Goal: Transaction & Acquisition: Purchase product/service

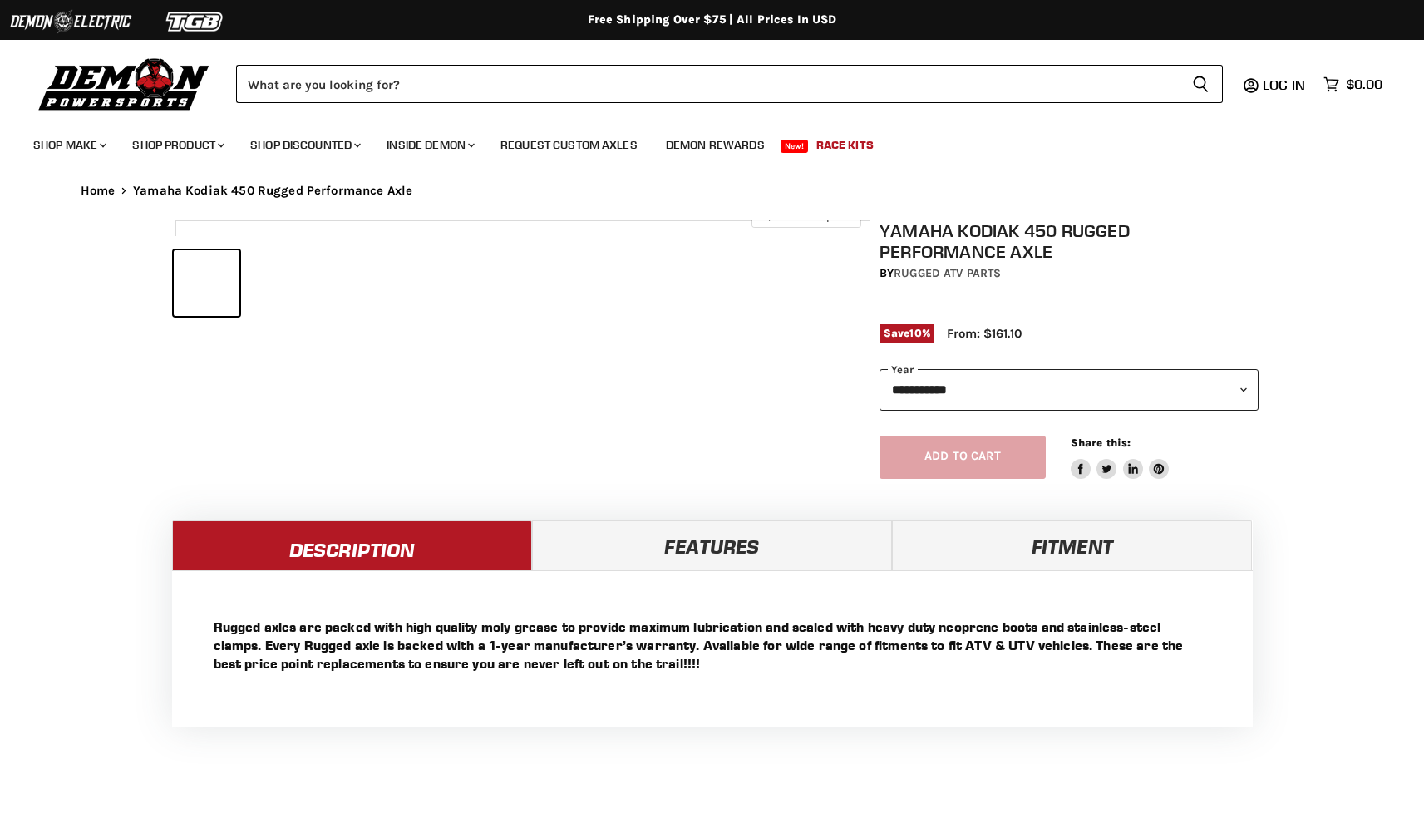
select select "******"
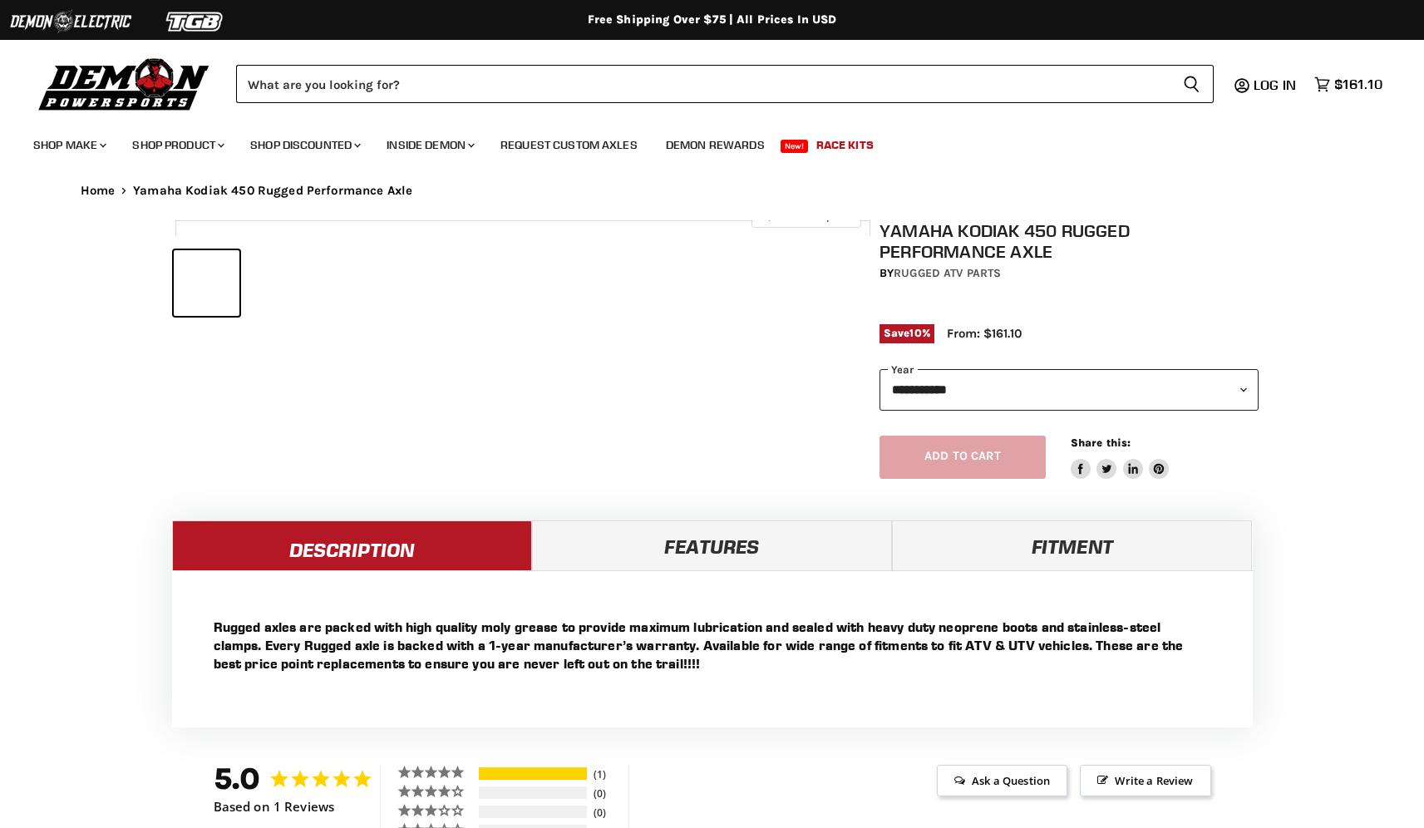
select select "******"
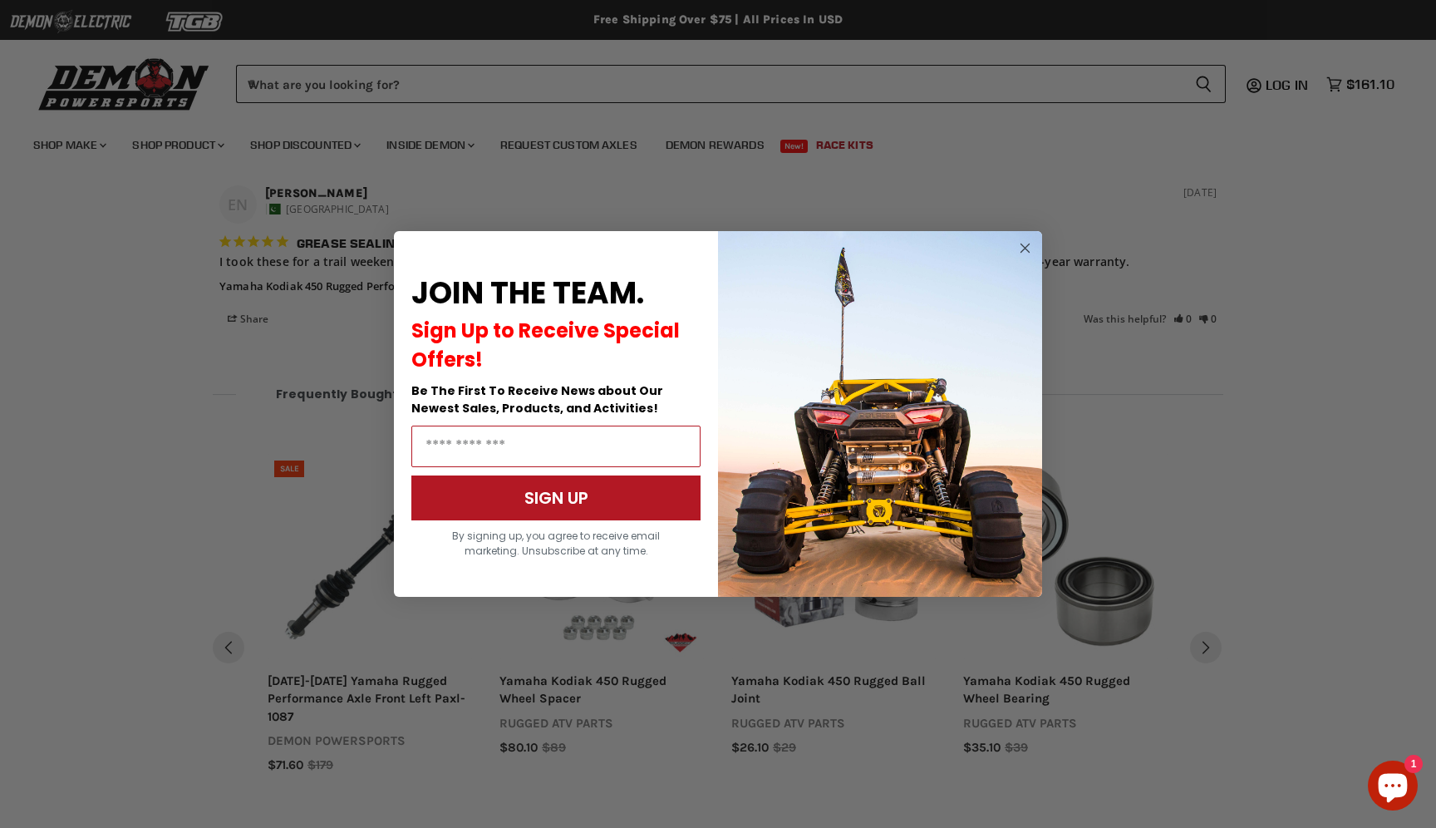
scroll to position [1275, 0]
